Goal: Navigation & Orientation: Find specific page/section

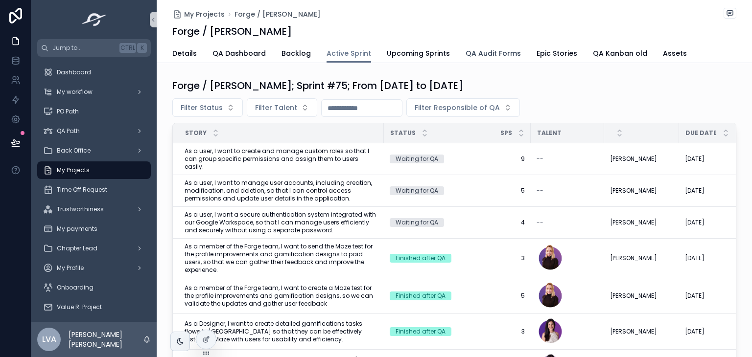
click at [479, 57] on span "QA Audit Forms" at bounding box center [493, 53] width 55 height 10
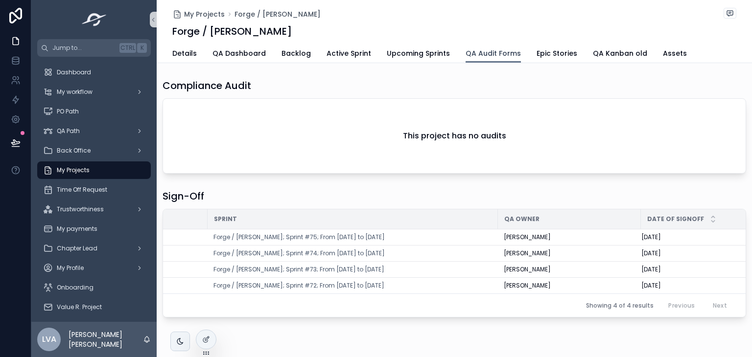
scroll to position [0, 90]
click at [387, 52] on span "Upcoming Sprints" at bounding box center [418, 53] width 63 height 10
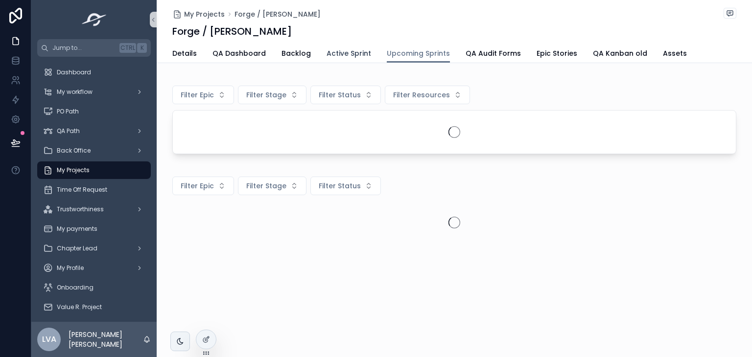
click at [343, 54] on span "Active Sprint" at bounding box center [349, 53] width 45 height 10
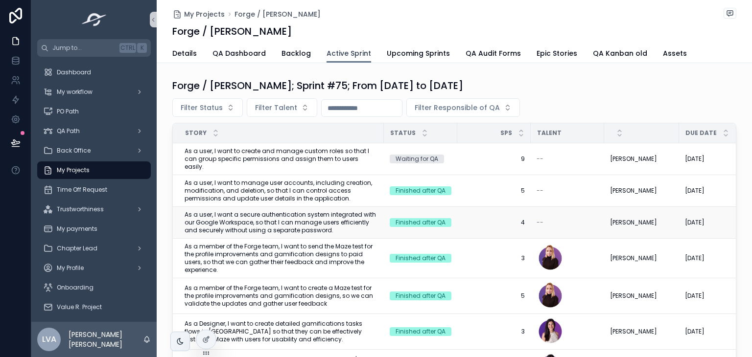
scroll to position [0, 104]
